Goal: Information Seeking & Learning: Learn about a topic

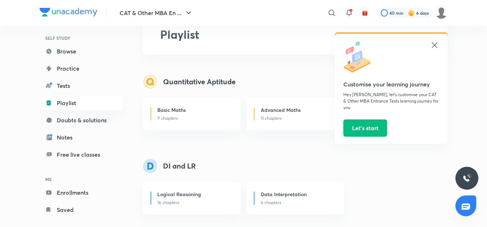
scroll to position [61, 0]
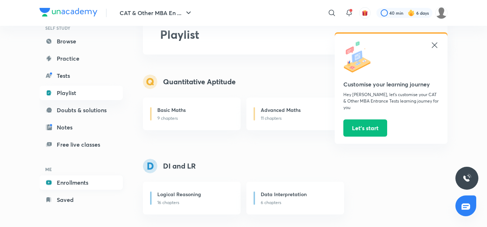
click at [77, 185] on link "Enrollments" at bounding box center [81, 183] width 83 height 14
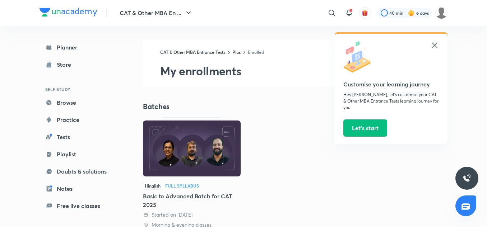
click at [435, 45] on icon at bounding box center [434, 44] width 5 height 5
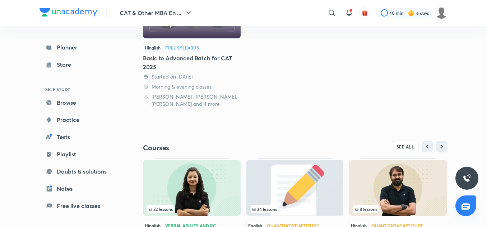
scroll to position [203, 0]
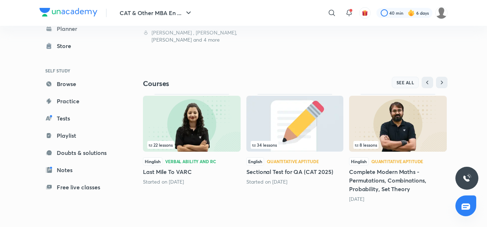
click at [411, 84] on span "SEE ALL" at bounding box center [406, 82] width 18 height 5
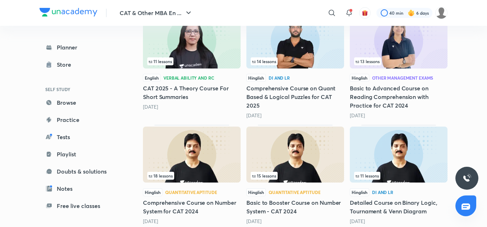
scroll to position [887, 0]
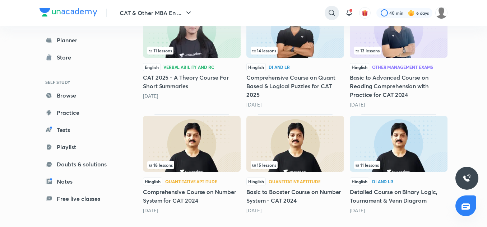
click at [331, 6] on div at bounding box center [332, 13] width 14 height 14
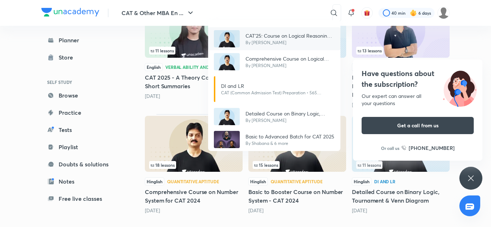
click at [281, 33] on p "CAT'25: Course on Logical Reasoning: Basics to Advanced" at bounding box center [289, 36] width 89 height 8
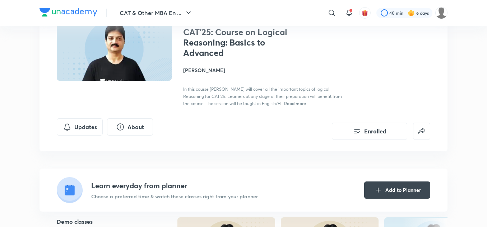
scroll to position [101, 0]
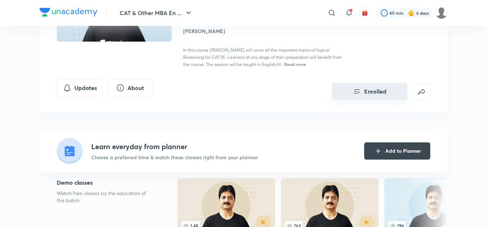
click at [368, 92] on button "Enrolled" at bounding box center [369, 91] width 75 height 17
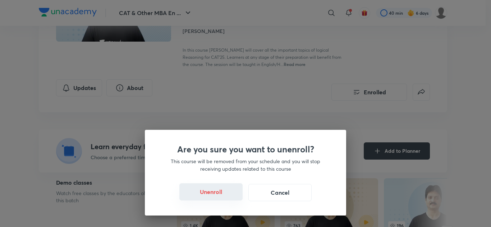
click at [225, 195] on button "Unenroll" at bounding box center [210, 192] width 63 height 17
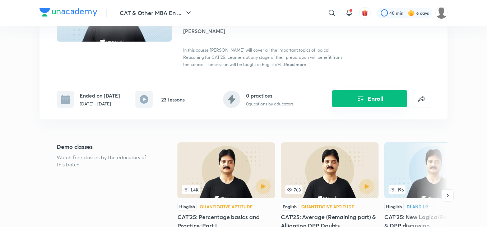
click at [363, 97] on icon "Enroll" at bounding box center [360, 99] width 9 height 9
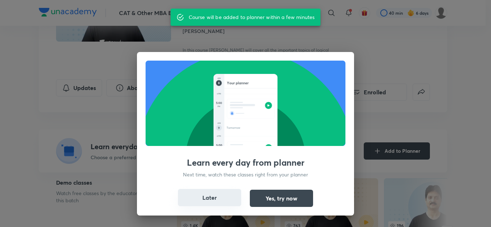
click at [198, 201] on button "Later" at bounding box center [209, 197] width 63 height 17
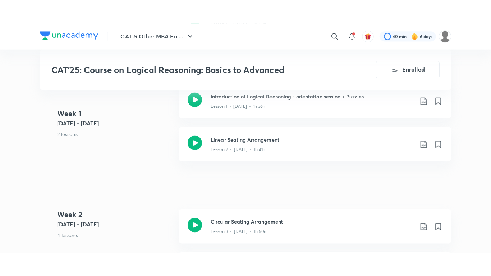
scroll to position [388, 0]
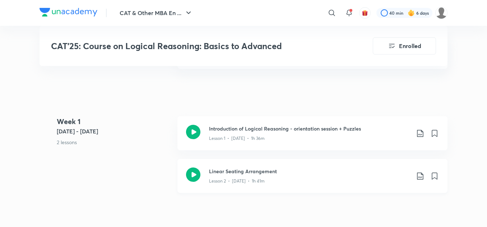
click at [198, 177] on icon at bounding box center [193, 175] width 14 height 14
